Goal: Task Accomplishment & Management: Complete application form

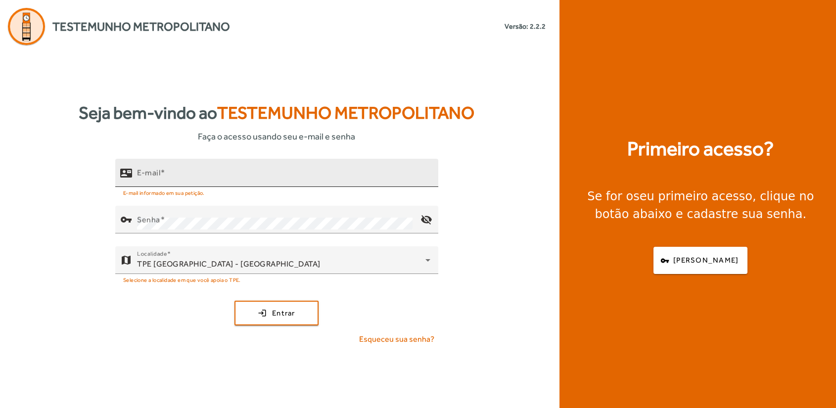
click at [187, 170] on div "E-mail" at bounding box center [283, 173] width 293 height 28
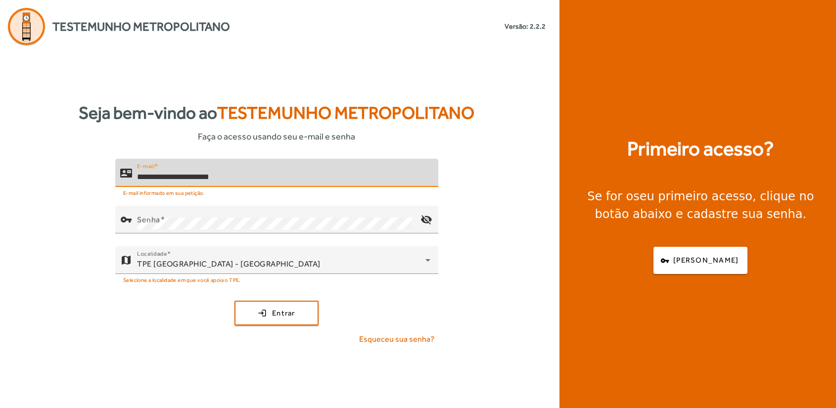
type input "**********"
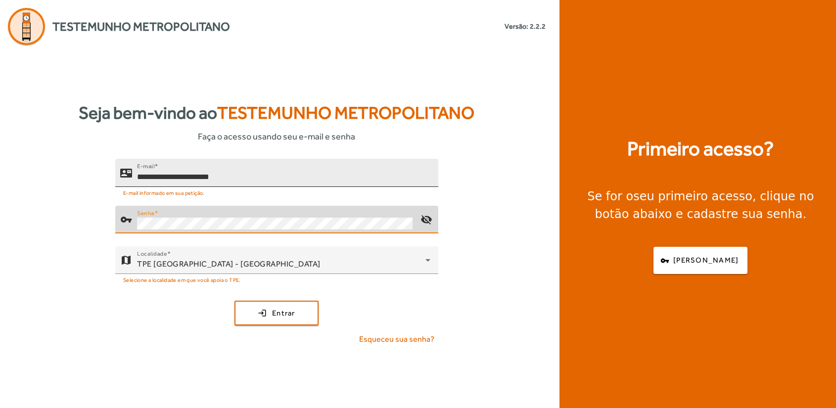
click at [234, 301] on button "login Entrar" at bounding box center [276, 313] width 84 height 25
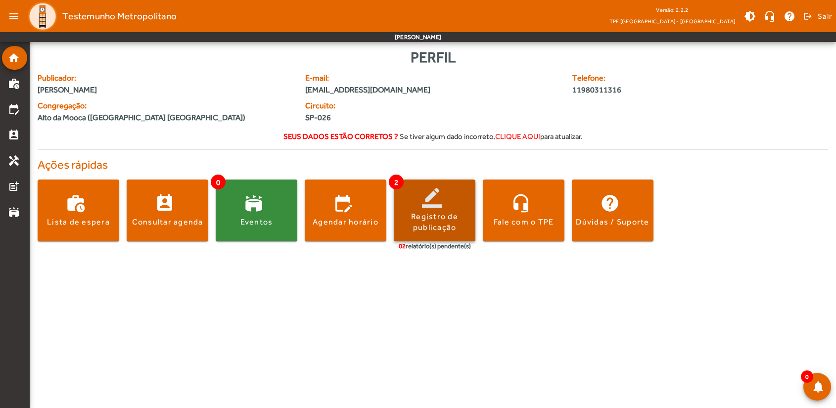
click at [425, 205] on span at bounding box center [435, 211] width 82 height 24
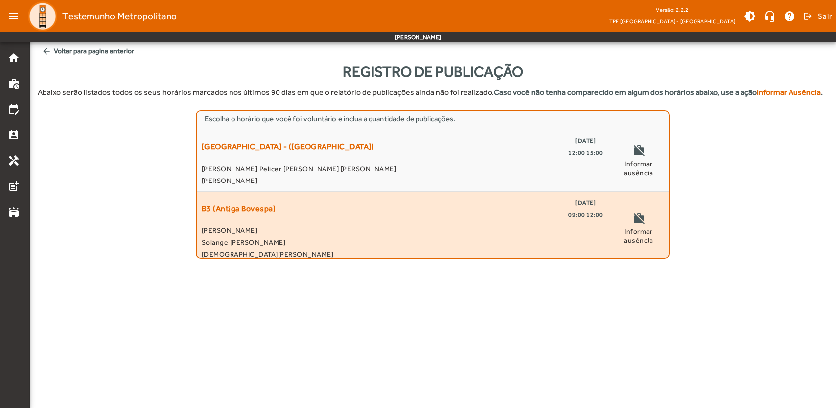
click at [560, 221] on div "B3 (Antiga Bovespa) [DATE] 09:00 12:00 [PERSON_NAME] [PERSON_NAME] [PERSON_NAME…" at bounding box center [402, 228] width 401 height 63
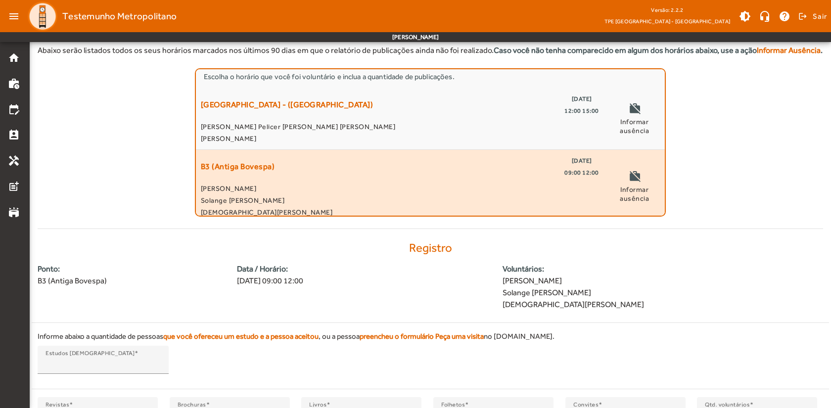
scroll to position [126, 0]
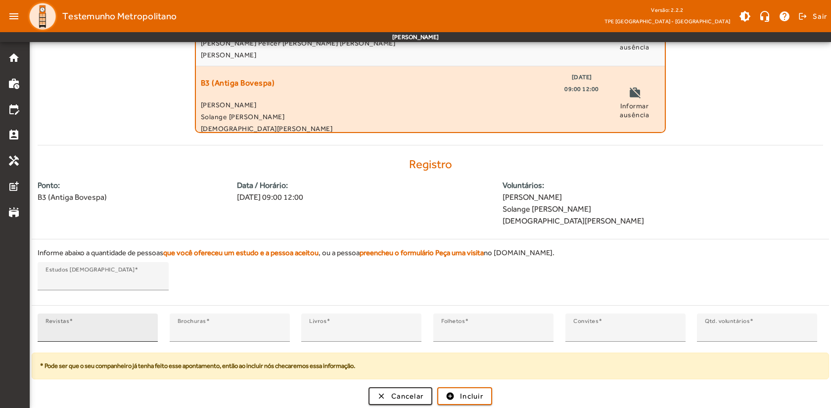
type input "*"
click at [146, 326] on input "*" at bounding box center [98, 332] width 104 height 12
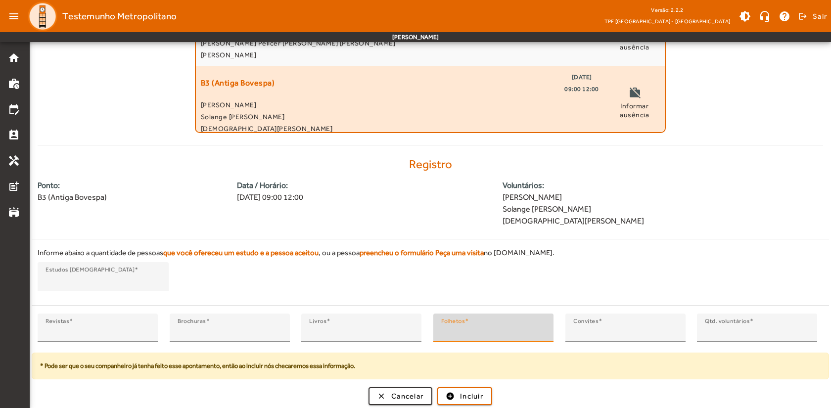
type input "*"
click at [541, 328] on input "*" at bounding box center [493, 332] width 104 height 12
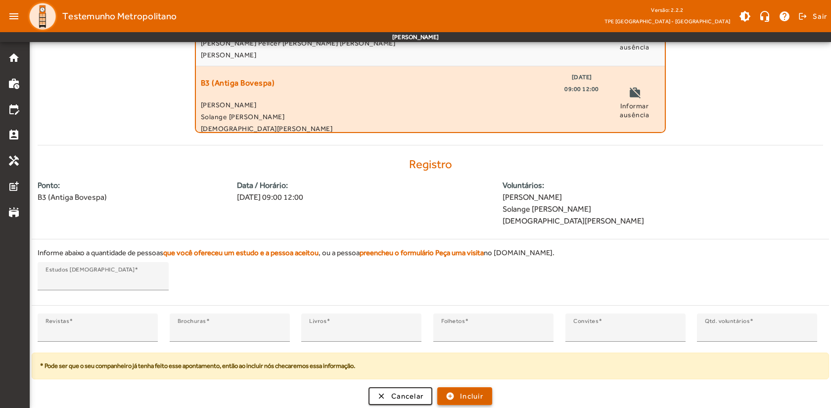
click at [477, 395] on span "Incluir" at bounding box center [471, 396] width 23 height 11
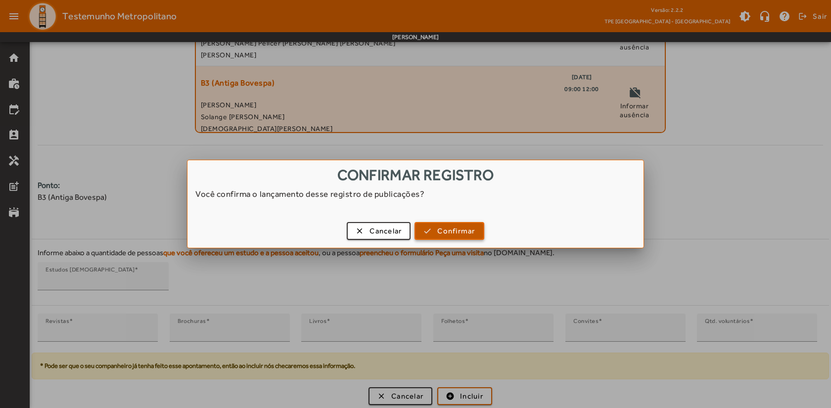
click at [451, 232] on span "Confirmar" at bounding box center [456, 231] width 38 height 11
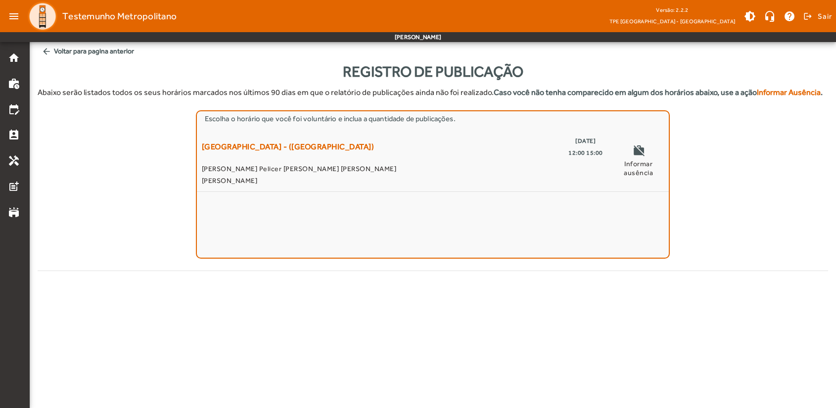
click at [53, 48] on span "arrow_back Voltar para pagina anterior" at bounding box center [433, 51] width 790 height 18
